Goal: Transaction & Acquisition: Purchase product/service

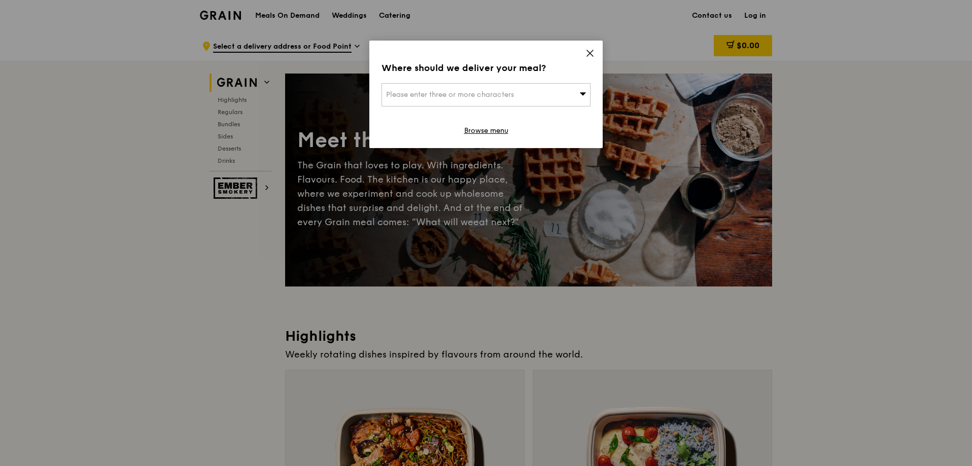
click at [588, 57] on icon at bounding box center [589, 53] width 9 height 9
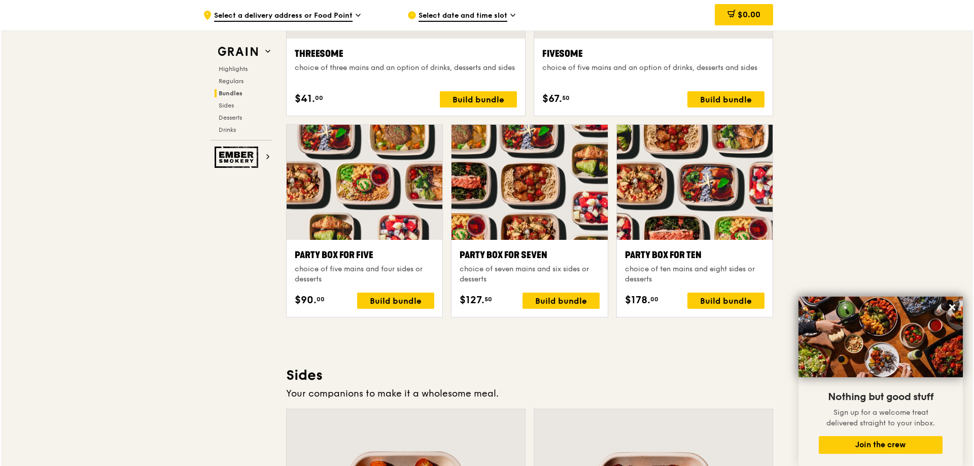
scroll to position [2025, 0]
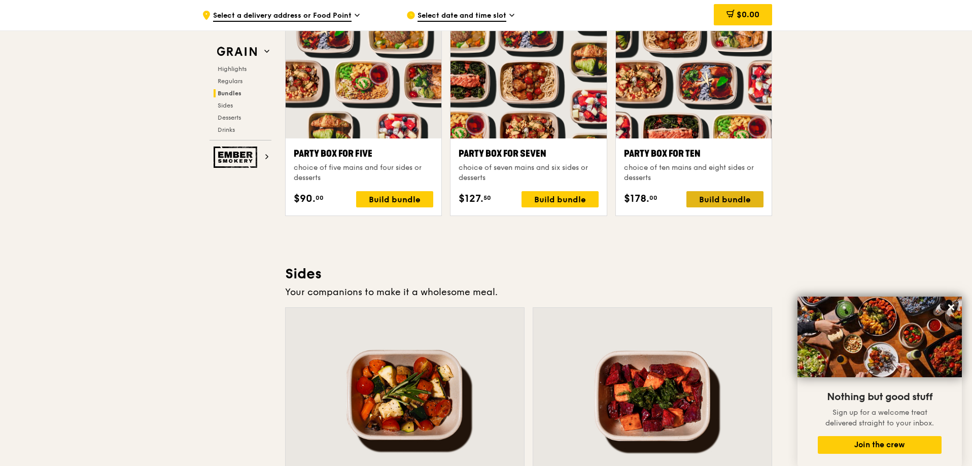
click at [720, 201] on div "Build bundle" at bounding box center [724, 199] width 77 height 16
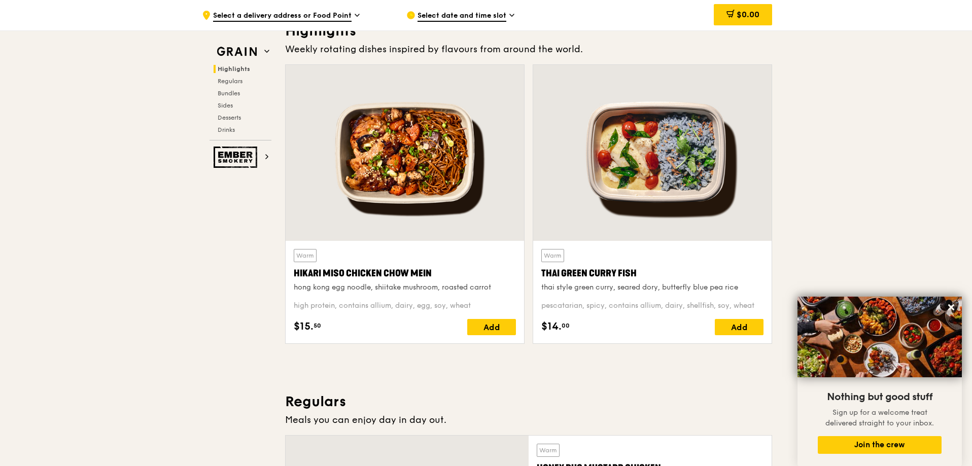
scroll to position [304, 0]
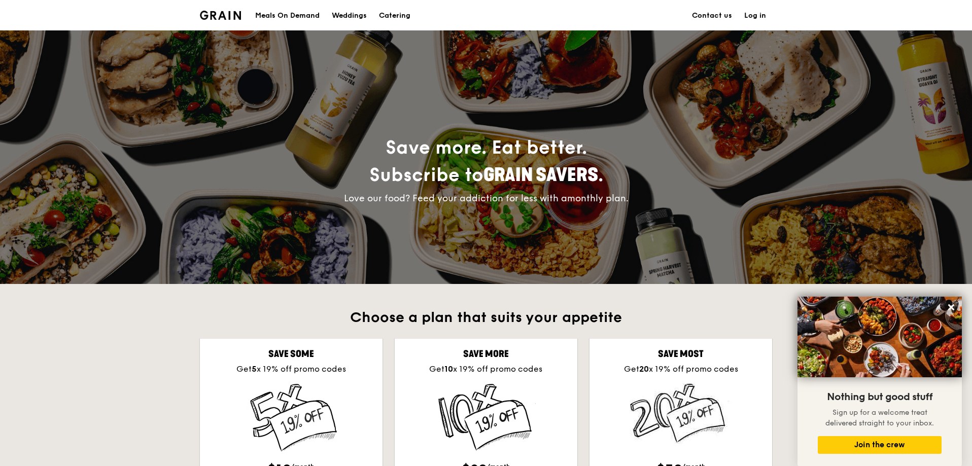
click at [303, 14] on div "Meals On Demand" at bounding box center [287, 16] width 64 height 30
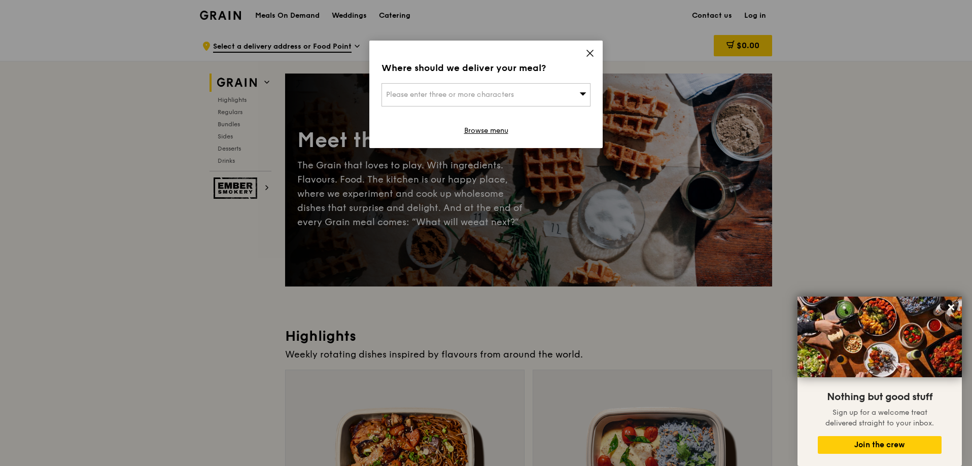
click at [572, 88] on div "Please enter three or more characters" at bounding box center [485, 94] width 209 height 23
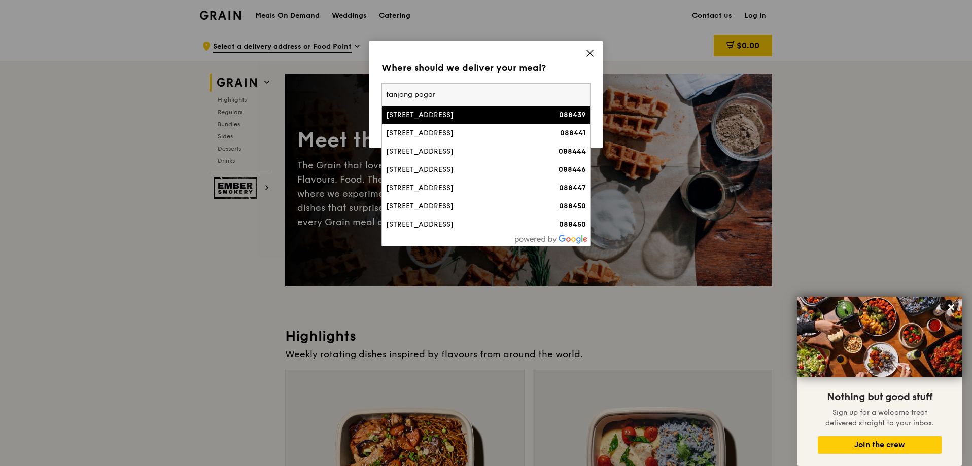
type input "tanjong pagar"
click at [480, 111] on div "16 Tanjong Pagar Road" at bounding box center [461, 115] width 150 height 10
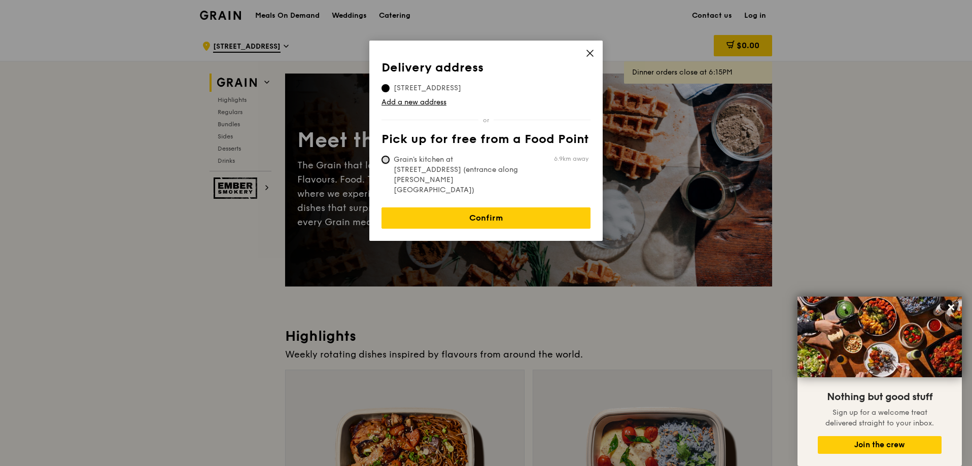
click at [384, 159] on input "Grain's kitchen at 5 Burn Road #05-01 (entrance along Harrison Road) 6.9km away" at bounding box center [385, 160] width 8 height 8
radio input "true"
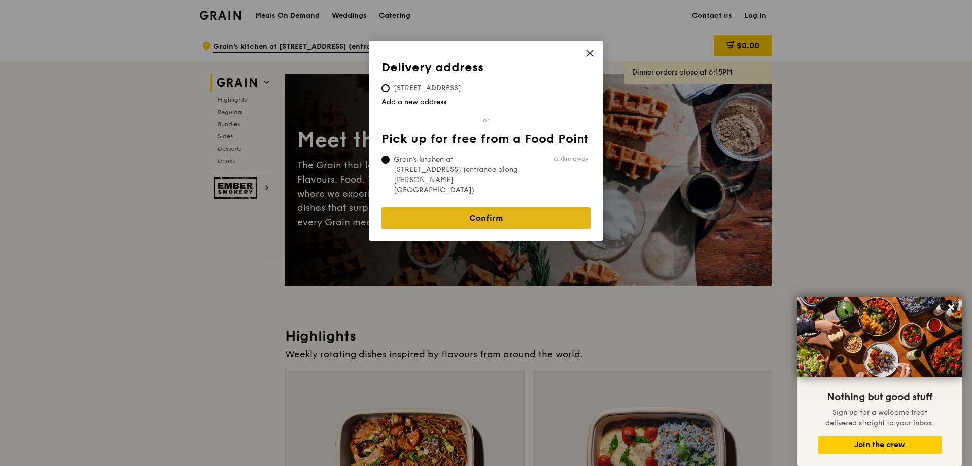
click at [464, 207] on link "Confirm" at bounding box center [485, 217] width 209 height 21
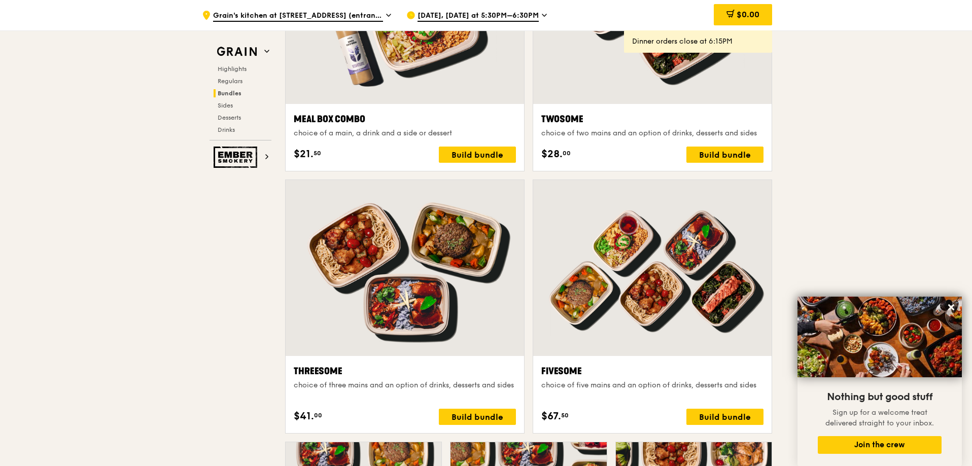
scroll to position [1612, 0]
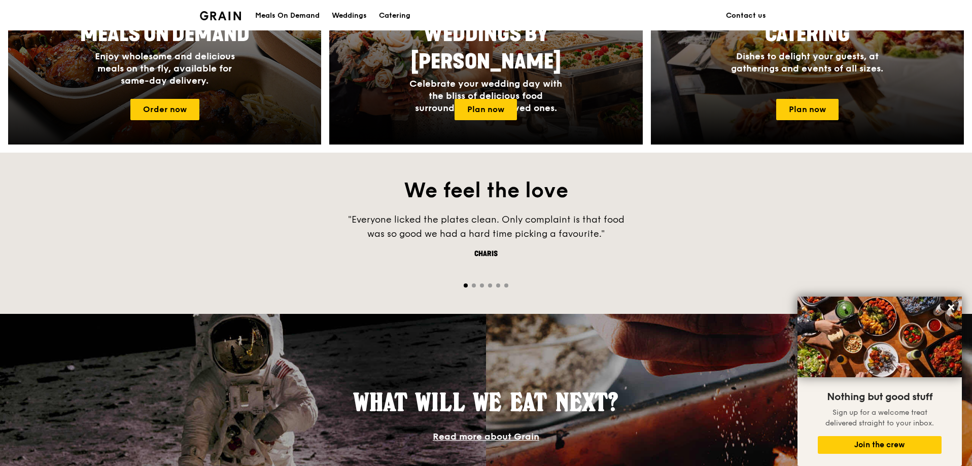
scroll to position [456, 0]
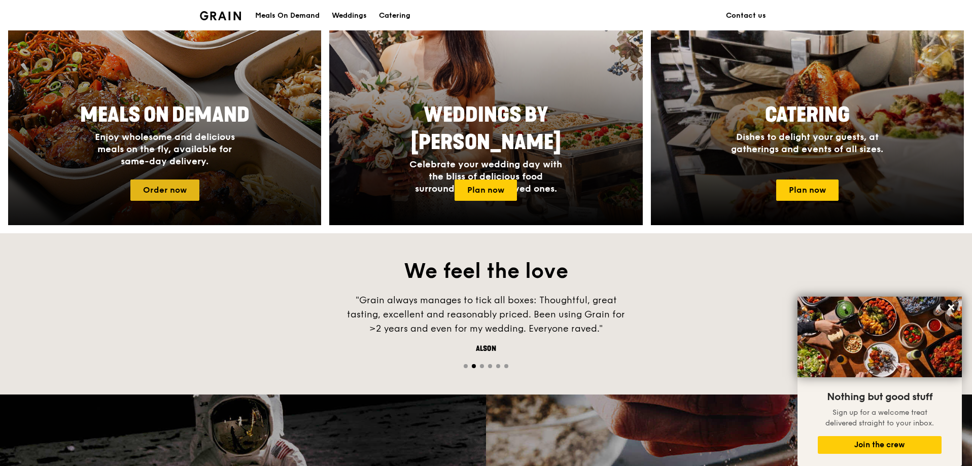
click at [177, 197] on link "Order now" at bounding box center [164, 190] width 69 height 21
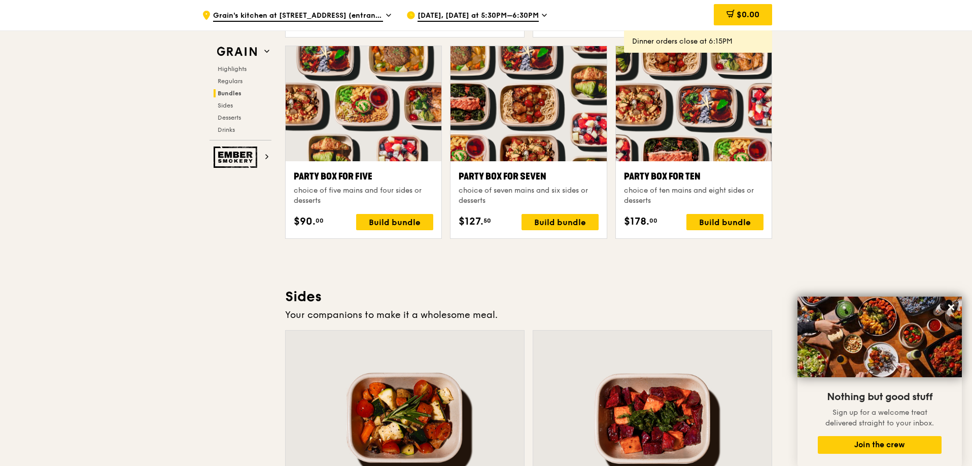
scroll to position [2130, 0]
